Goal: Information Seeking & Learning: Learn about a topic

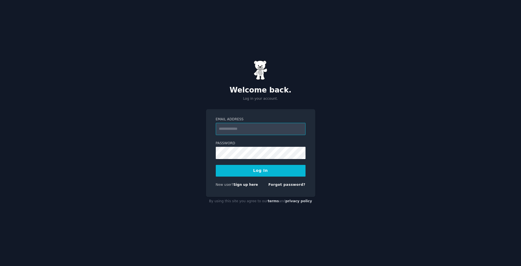
click at [231, 133] on input "Email Address" at bounding box center [261, 129] width 90 height 12
click at [260, 170] on button "Log In" at bounding box center [261, 171] width 90 height 12
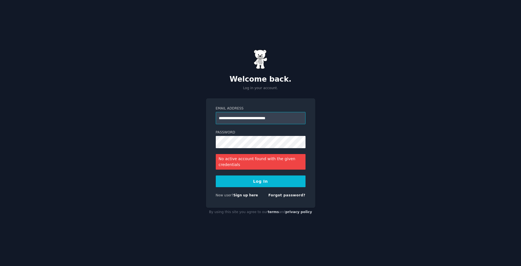
click at [238, 121] on input "**********" at bounding box center [261, 118] width 90 height 12
click at [236, 118] on input "**********" at bounding box center [261, 118] width 90 height 12
click at [237, 119] on input "**********" at bounding box center [261, 118] width 90 height 12
type input "**********"
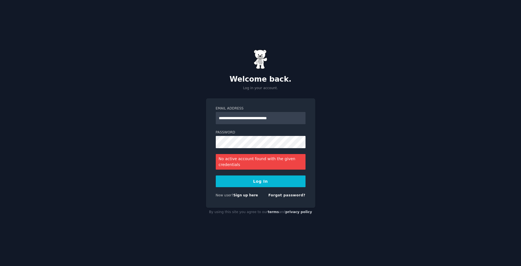
click at [256, 179] on button "Log In" at bounding box center [261, 182] width 90 height 12
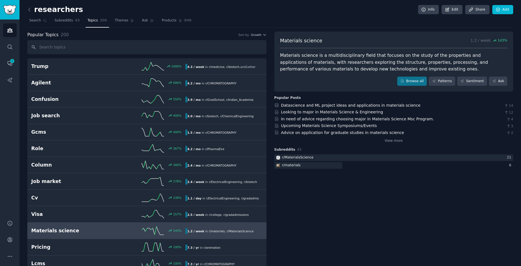
click at [67, 51] on input "text" at bounding box center [146, 47] width 239 height 14
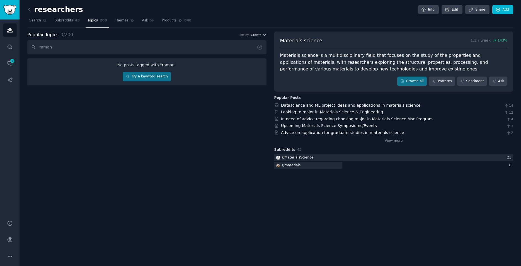
type input "raman"
click at [140, 78] on link "Try a keyword search" at bounding box center [147, 76] width 48 height 9
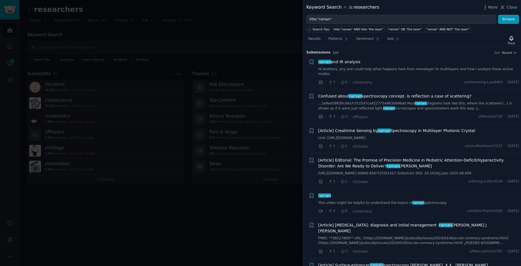
click at [338, 62] on span "raman and IR analysis" at bounding box center [340, 62] width 42 height 6
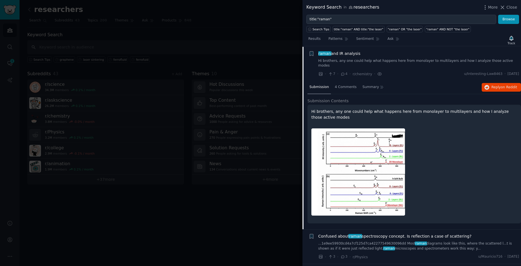
scroll to position [9, 0]
click at [347, 84] on span "4 Comments" at bounding box center [346, 86] width 22 height 5
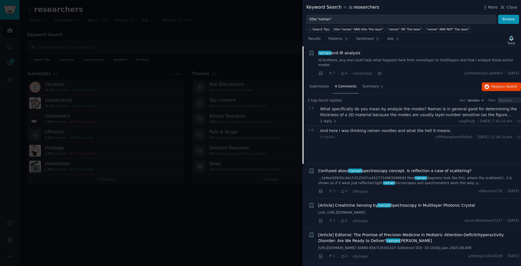
scroll to position [9, 0]
click at [346, 85] on span "4 Comments" at bounding box center [346, 87] width 22 height 5
click at [370, 85] on span "Summary" at bounding box center [371, 87] width 16 height 5
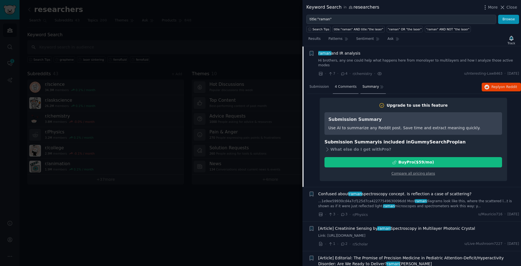
scroll to position [9, 0]
click at [350, 84] on span "4 Comments" at bounding box center [346, 86] width 22 height 5
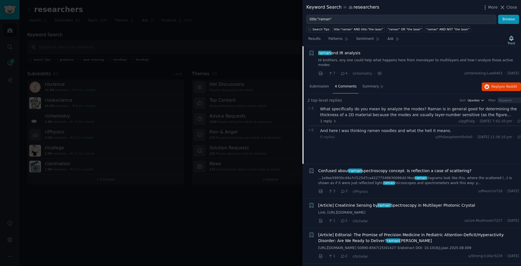
scroll to position [9, 0]
click at [481, 99] on icon "button" at bounding box center [483, 101] width 4 height 4
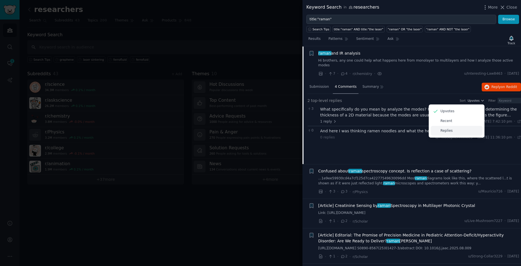
click at [441, 129] on p "Replies" at bounding box center [447, 131] width 12 height 5
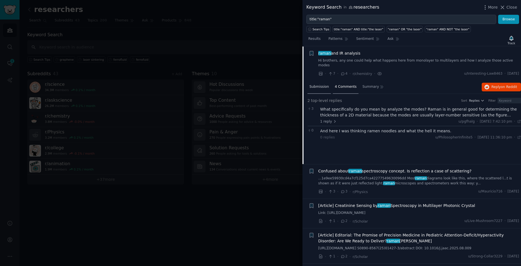
click at [319, 85] on span "Submission" at bounding box center [320, 87] width 20 height 5
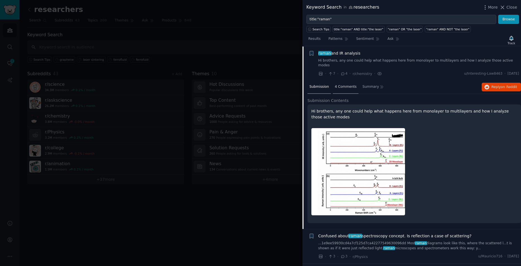
scroll to position [9, 0]
click at [340, 84] on span "4 Comments" at bounding box center [346, 86] width 22 height 5
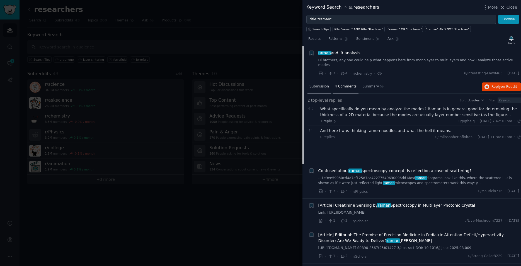
scroll to position [9, 0]
click at [323, 85] on span "Submission" at bounding box center [320, 87] width 20 height 5
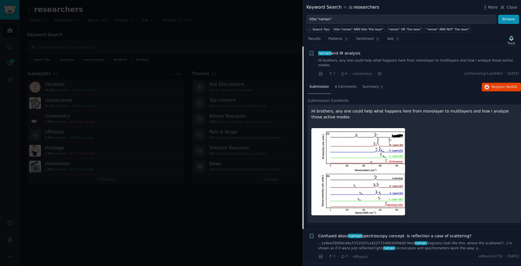
scroll to position [9, 0]
click at [438, 163] on div at bounding box center [415, 171] width 206 height 95
click at [268, 44] on div at bounding box center [260, 133] width 521 height 266
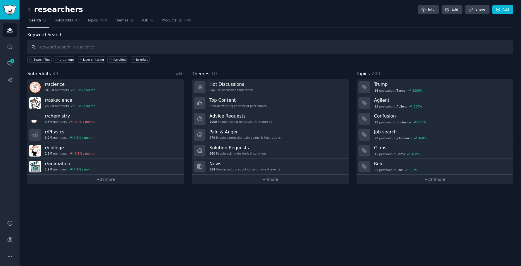
click at [192, 49] on input "text" at bounding box center [270, 47] width 486 height 14
click at [79, 48] on input "text" at bounding box center [270, 47] width 486 height 14
type input "raman"
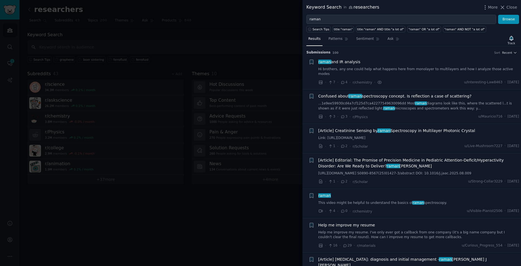
click at [444, 94] on span "Confused about raman spectroscopy concept. Is reflection a case of scattering?" at bounding box center [395, 96] width 153 height 6
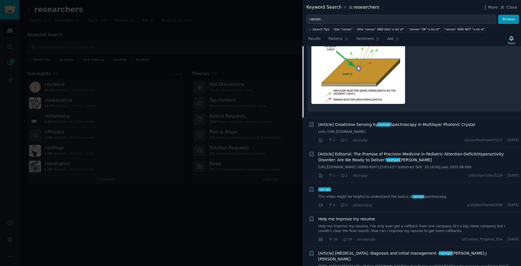
scroll to position [70, 0]
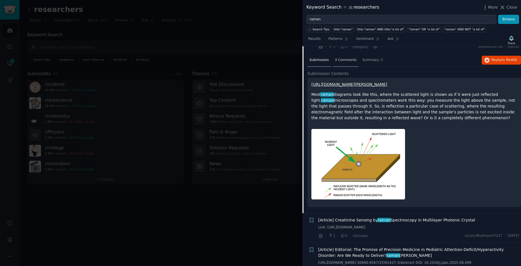
click at [343, 58] on span "3 Comments" at bounding box center [346, 60] width 22 height 5
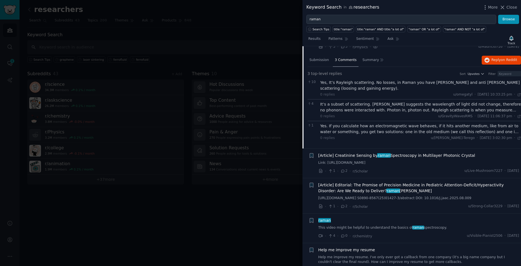
scroll to position [70, 0]
click at [317, 41] on span "Results" at bounding box center [315, 39] width 12 height 5
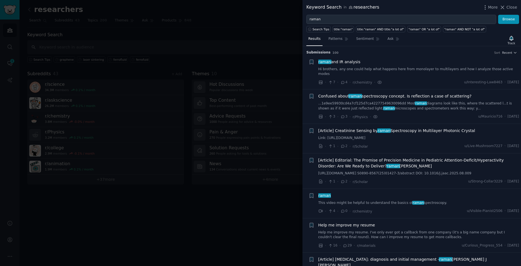
click at [408, 93] on span "Confused about raman spectroscopy concept. Is reflection a case of scattering?" at bounding box center [395, 96] width 153 height 6
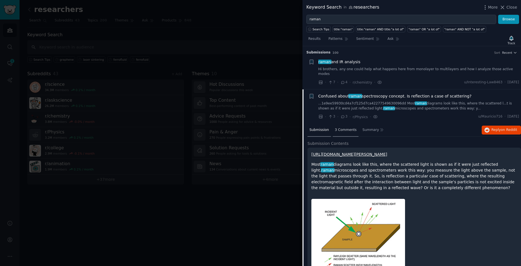
click at [342, 128] on span "3 Comments" at bounding box center [346, 130] width 22 height 5
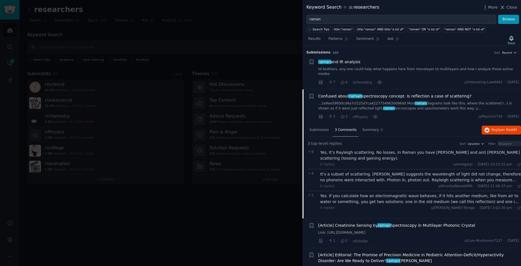
click at [481, 195] on div "Yes. If you calculate how an electromagnetic wave behaves, if it hits another m…" at bounding box center [421, 199] width 201 height 12
